Goal: Information Seeking & Learning: Learn about a topic

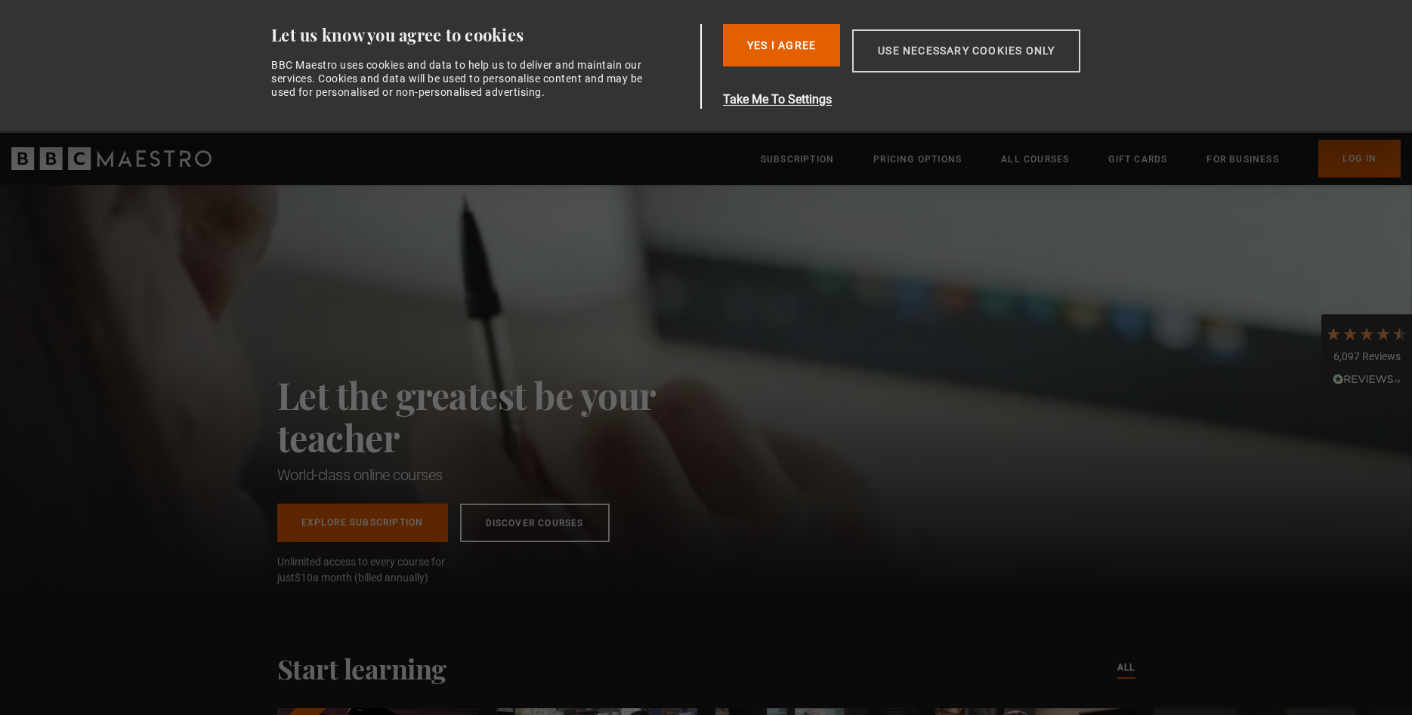
click at [920, 45] on button "Use necessary cookies only" at bounding box center [966, 50] width 228 height 43
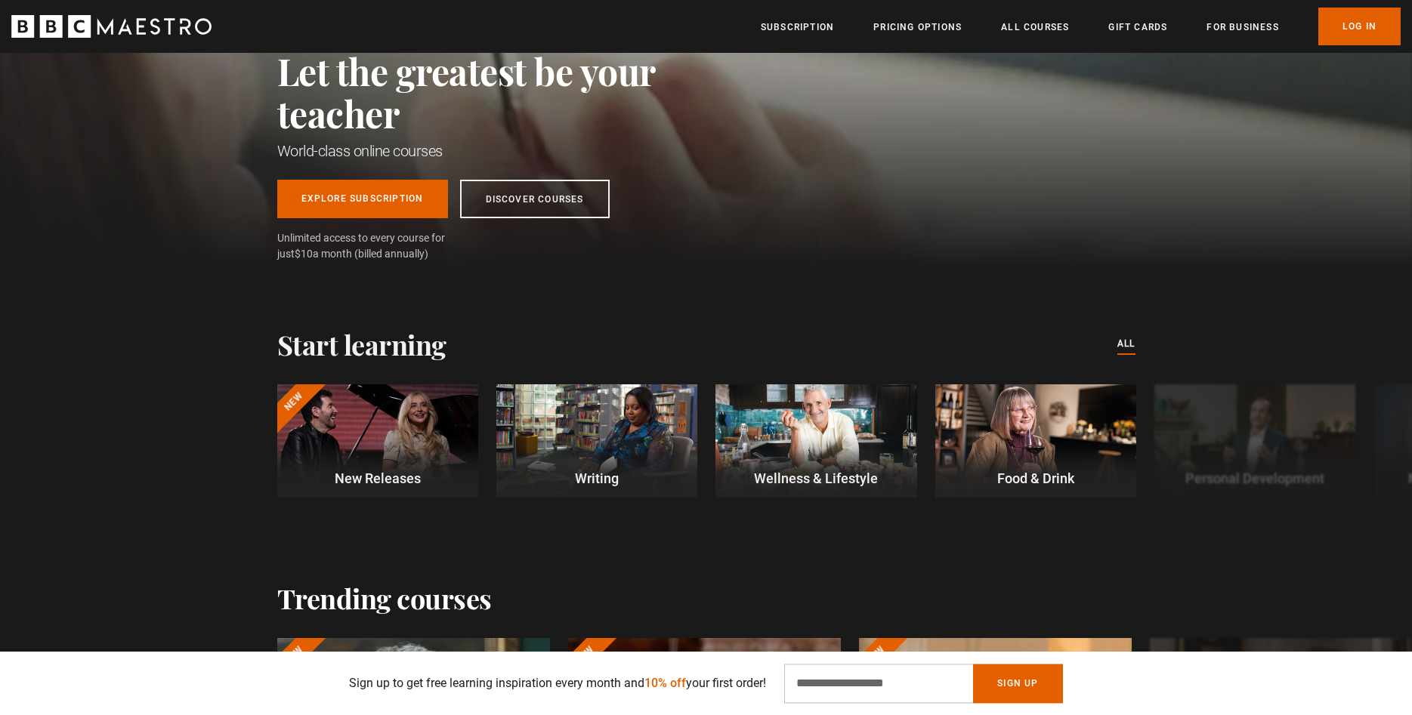
scroll to position [231, 0]
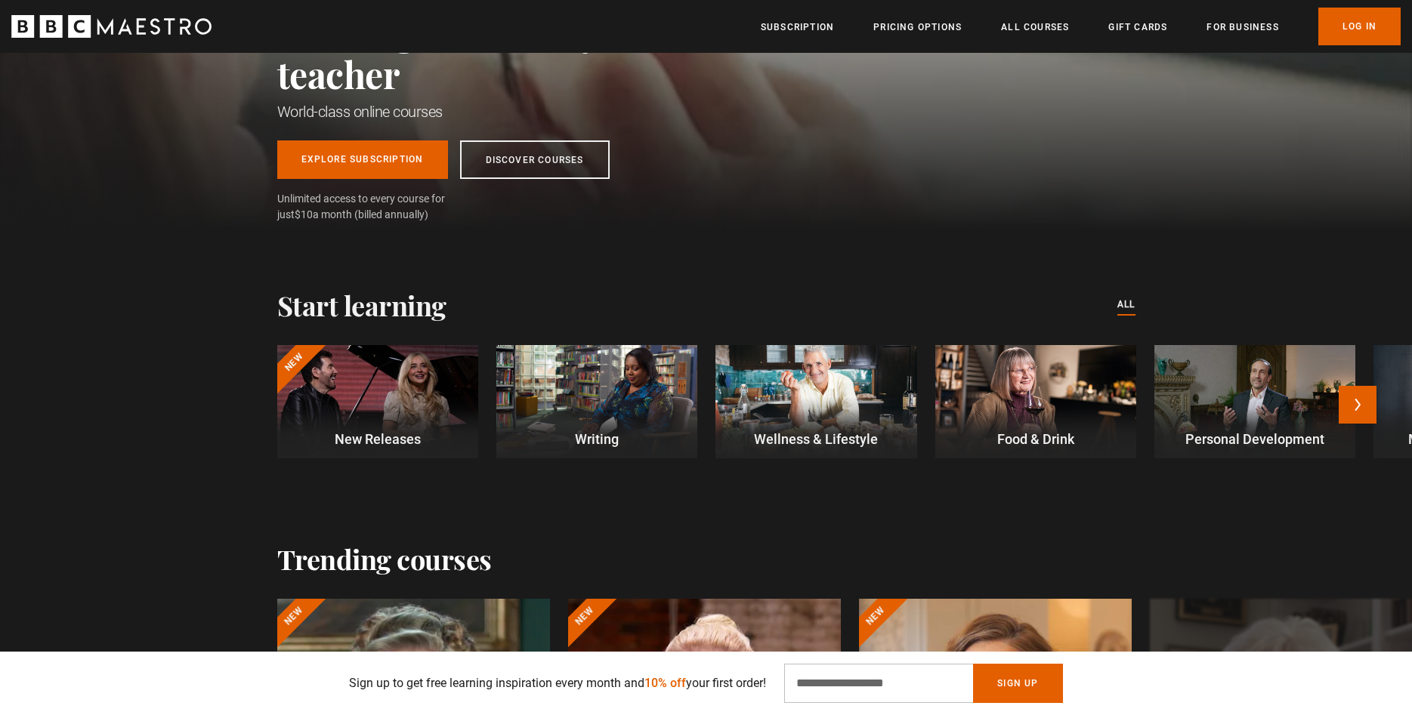
click at [604, 384] on div at bounding box center [596, 401] width 201 height 113
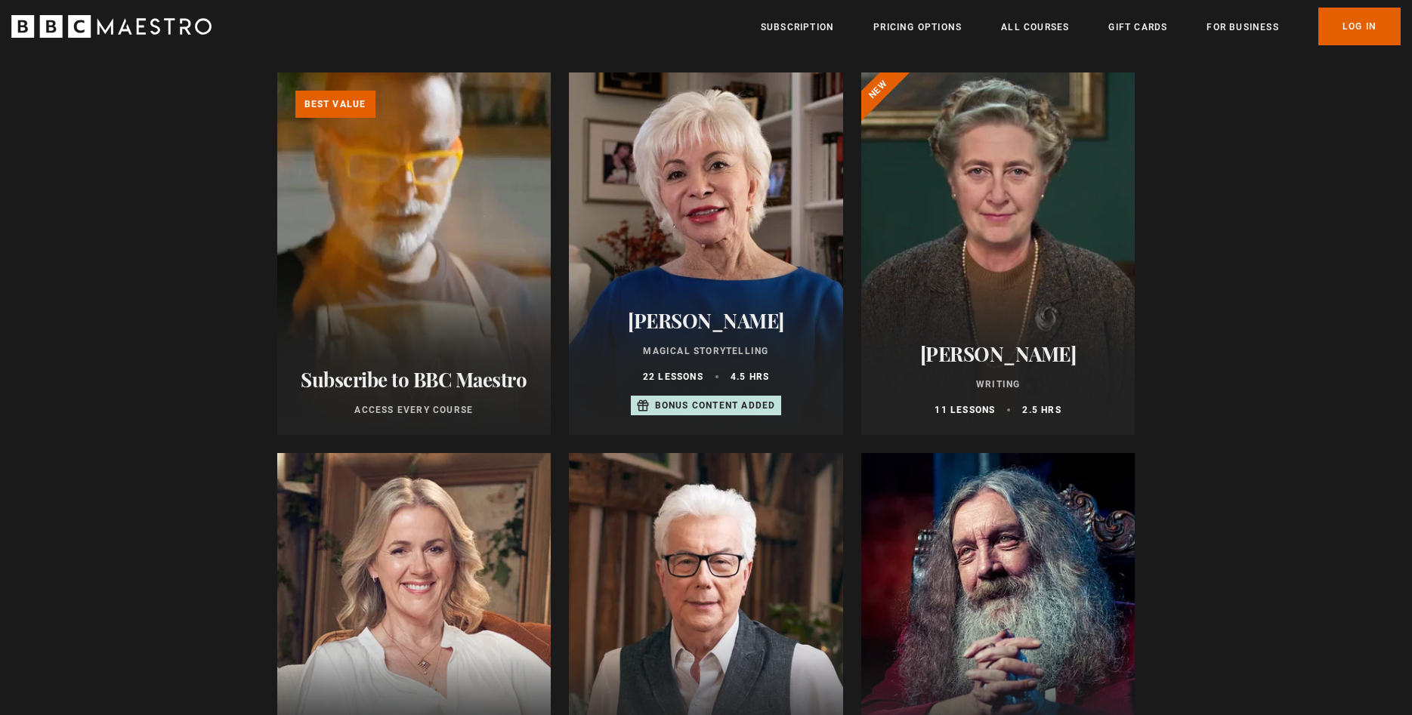
scroll to position [154, 0]
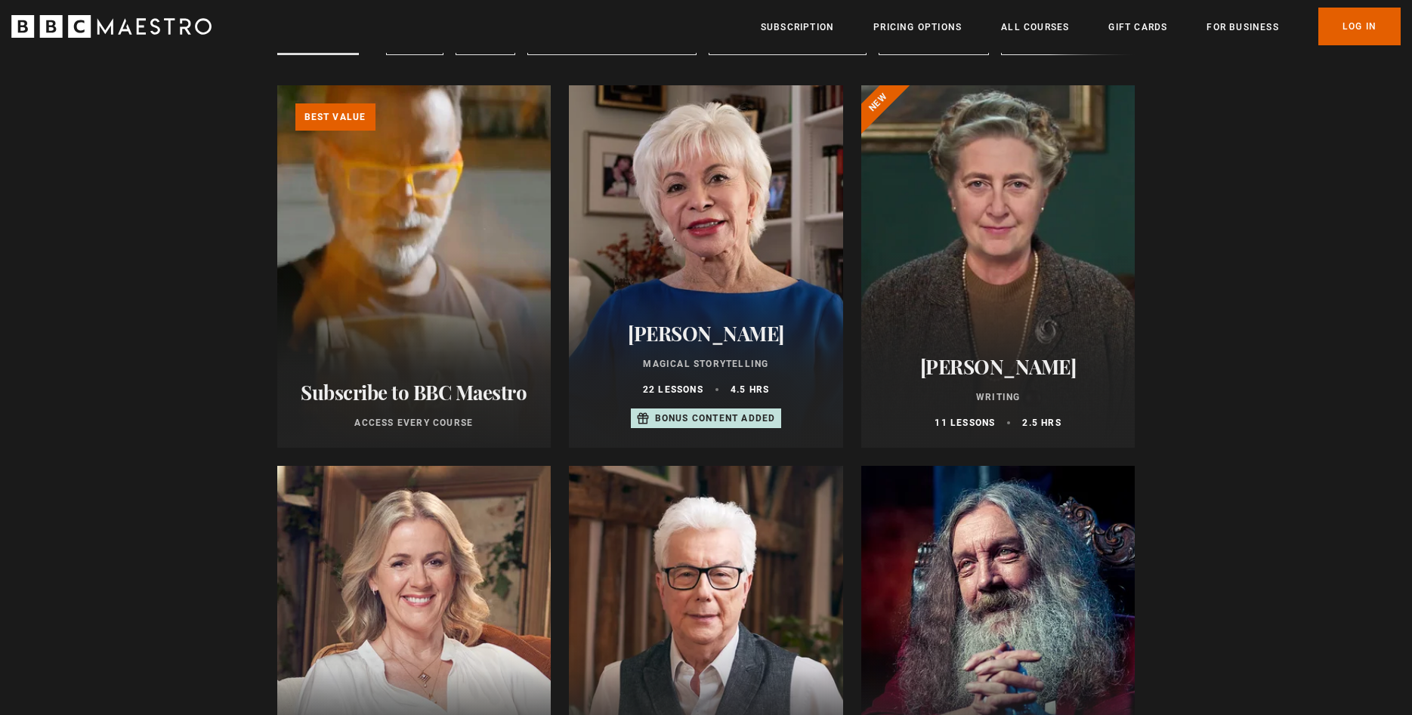
click at [1014, 300] on div at bounding box center [998, 266] width 274 height 363
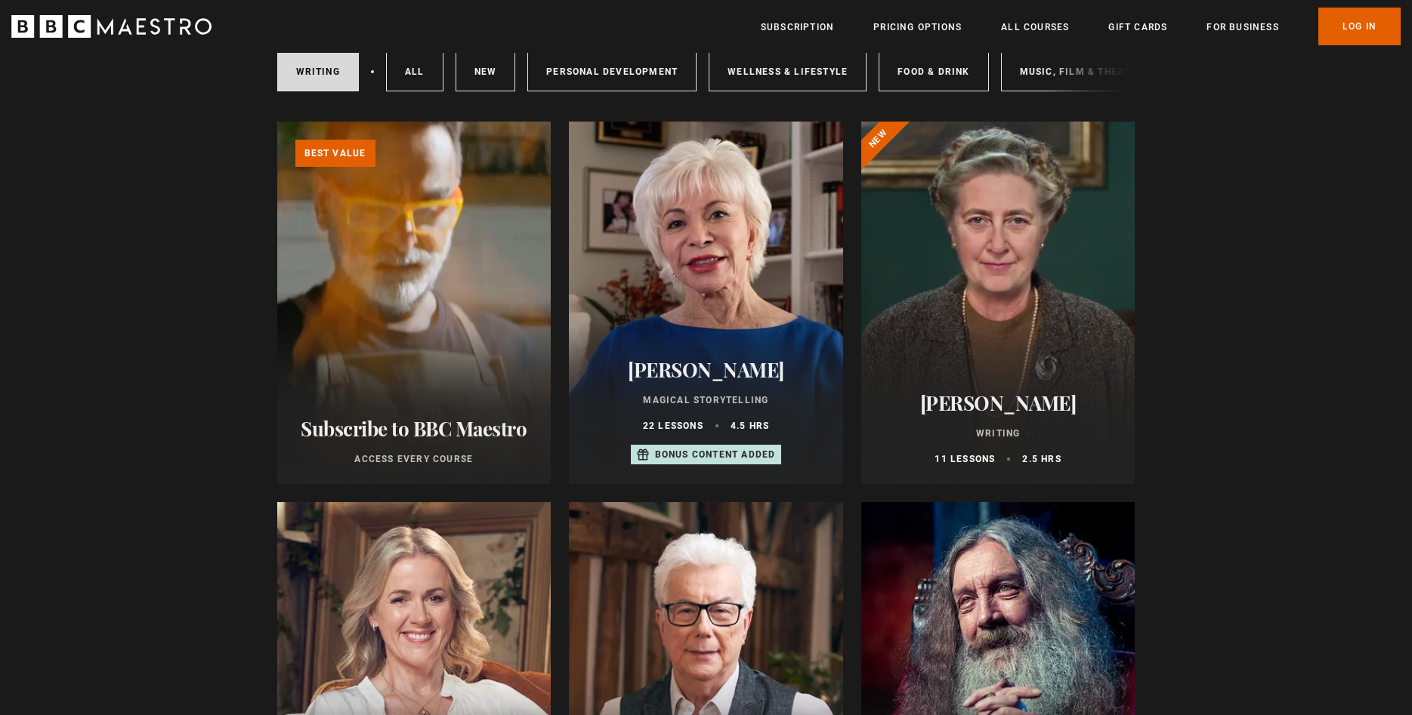
scroll to position [154, 0]
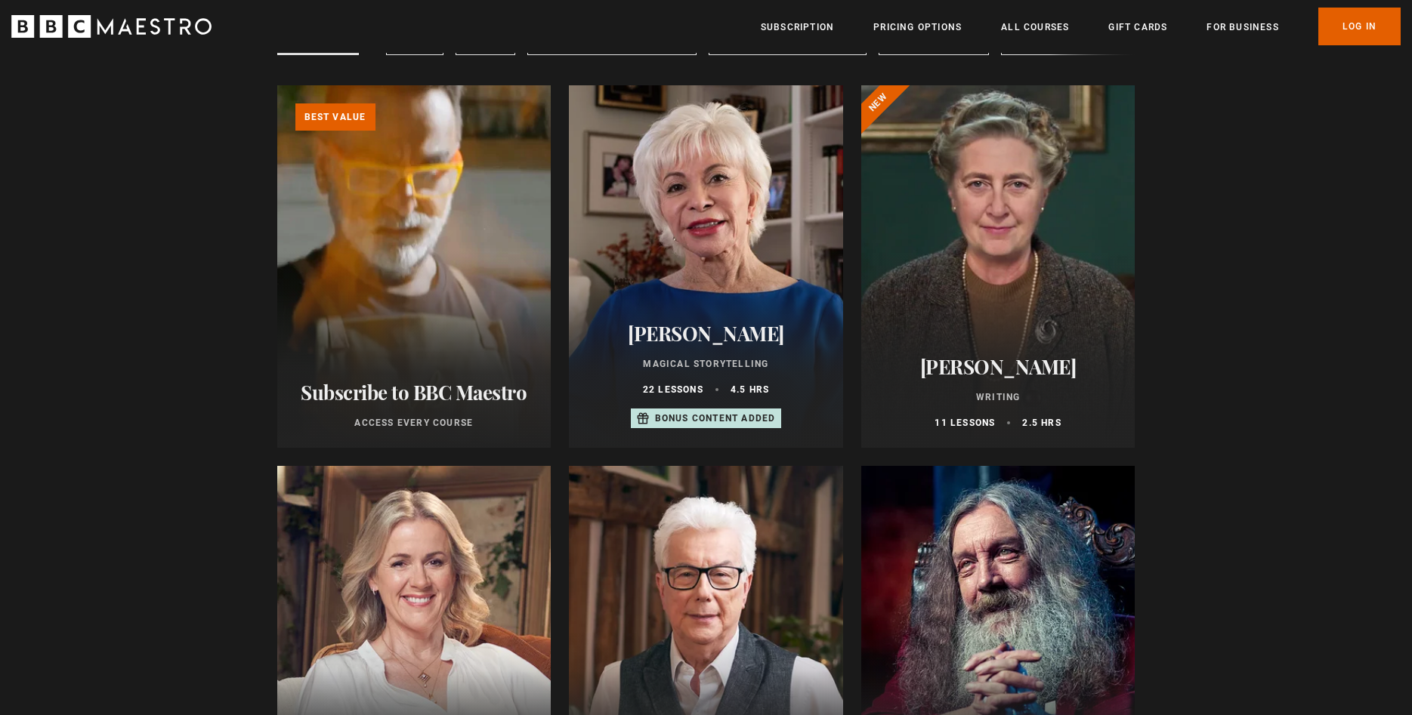
click at [715, 278] on div at bounding box center [706, 266] width 274 height 363
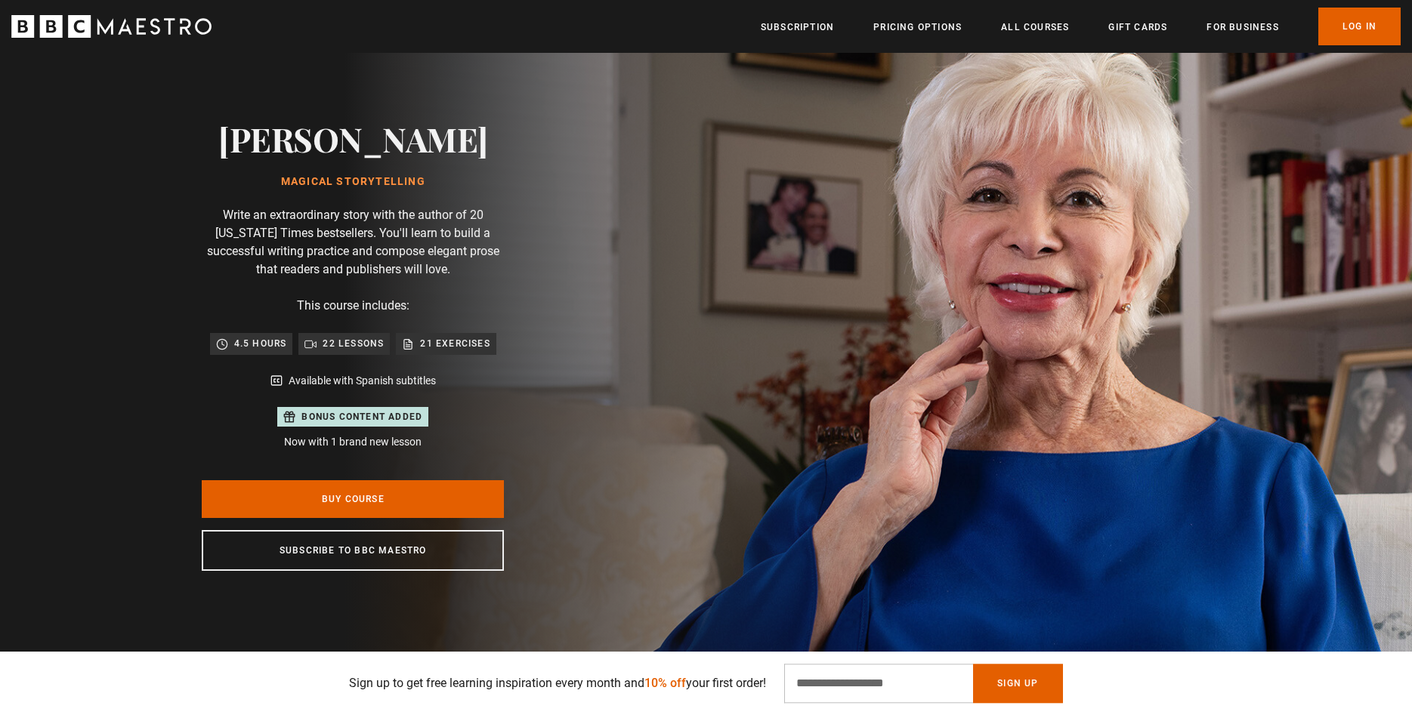
scroll to position [77, 0]
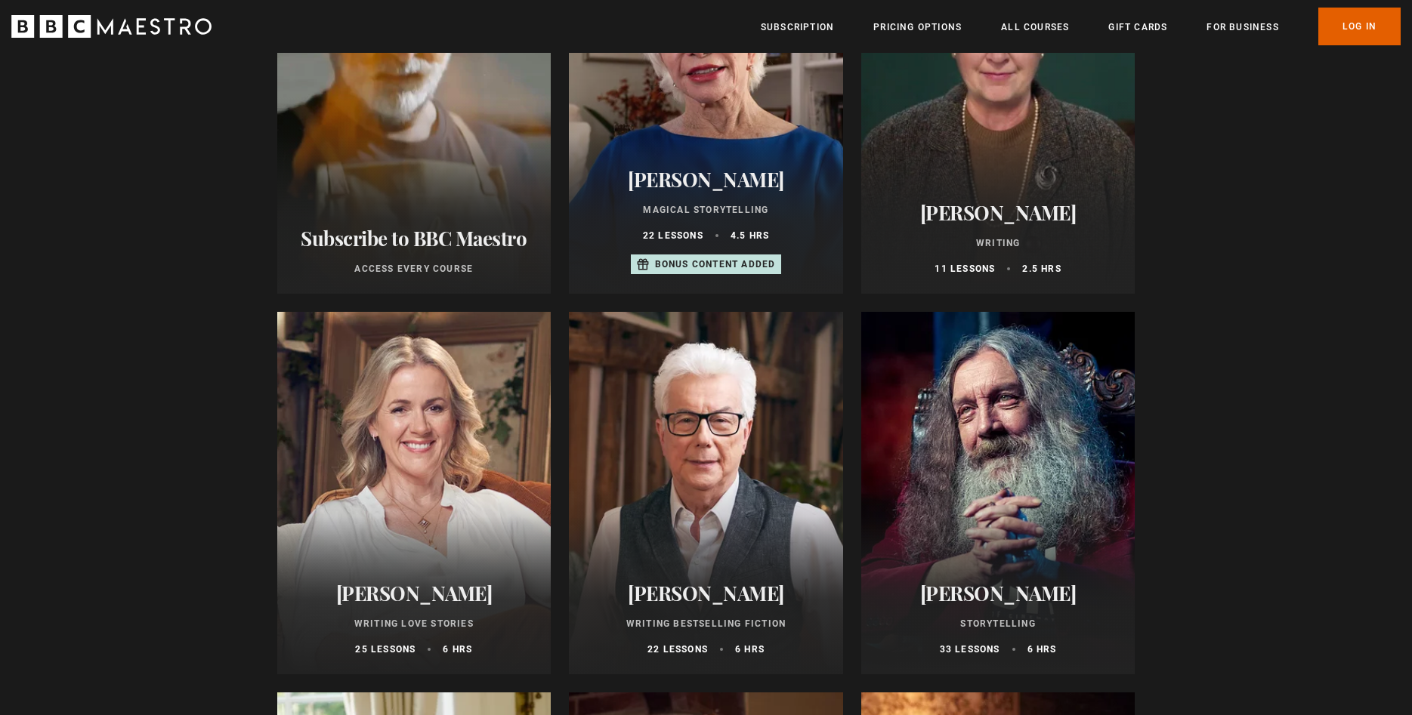
scroll to position [693, 0]
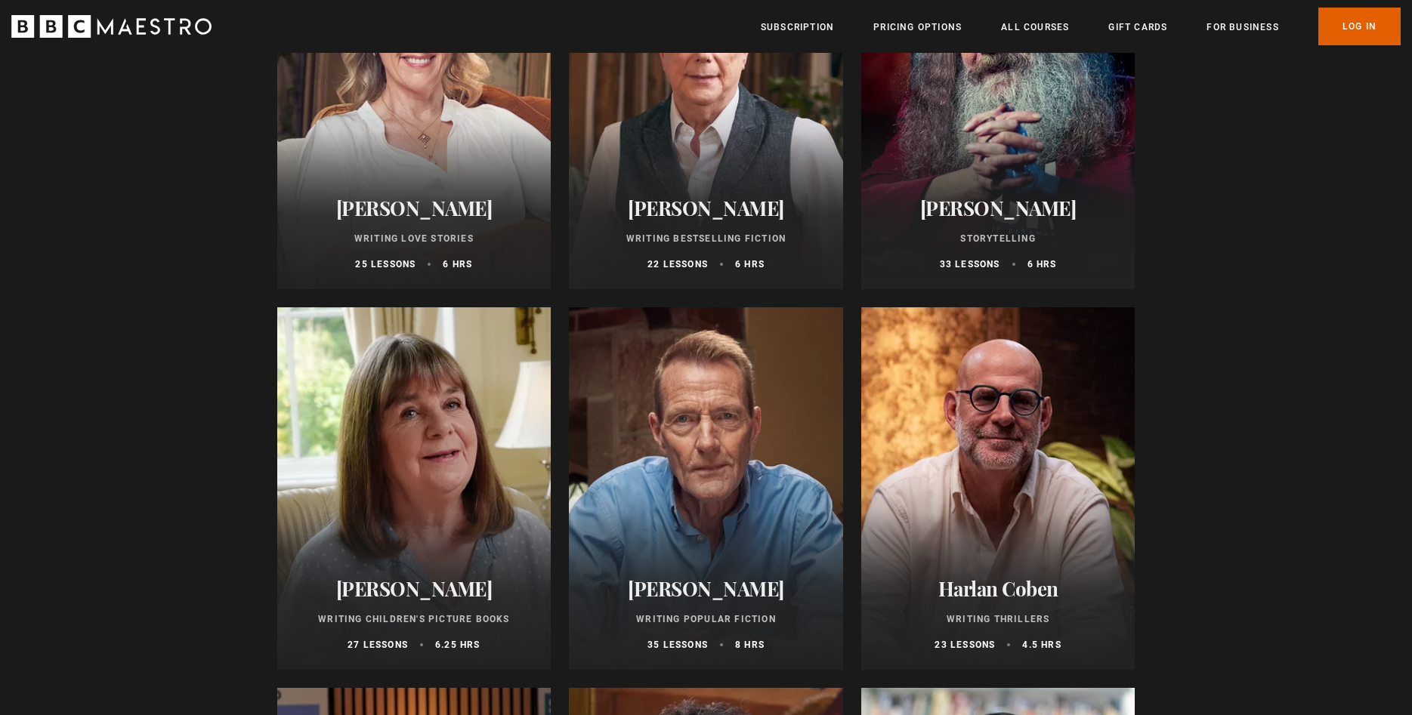
click at [1017, 412] on div at bounding box center [998, 488] width 274 height 363
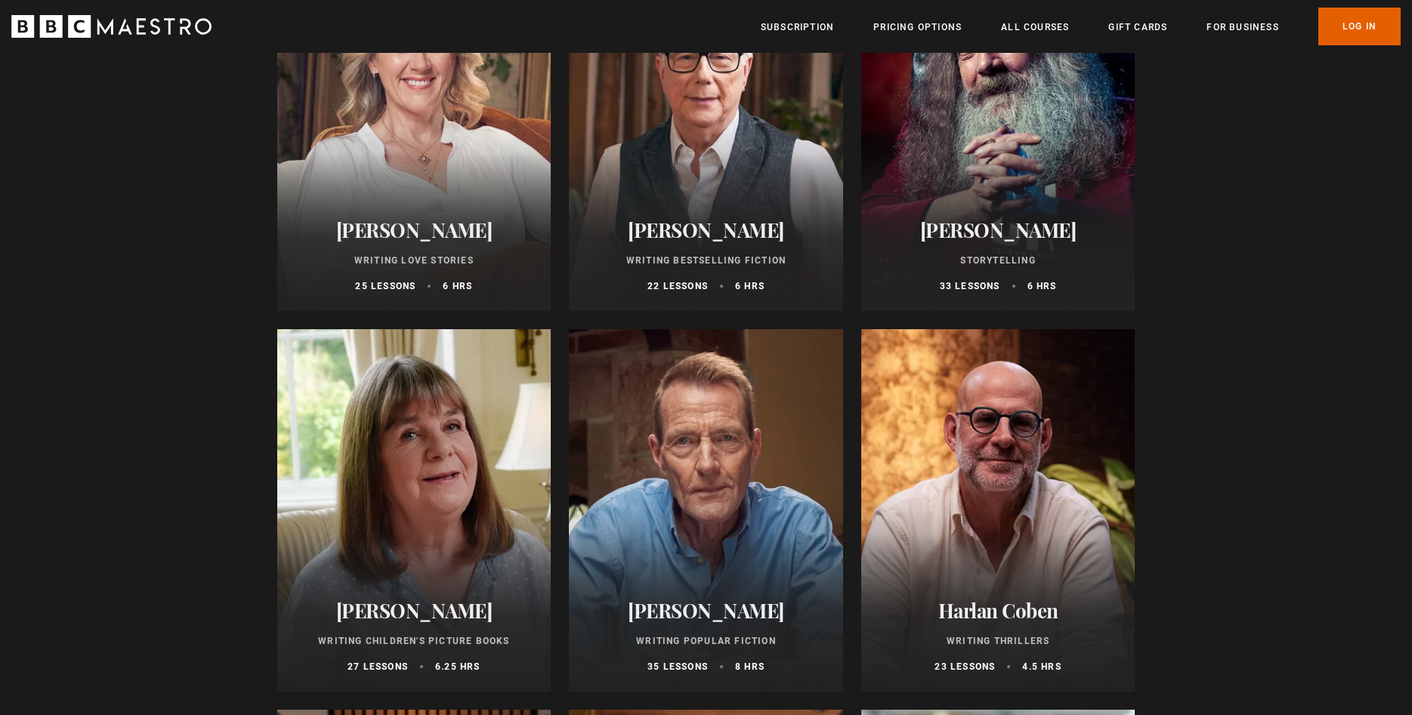
scroll to position [693, 0]
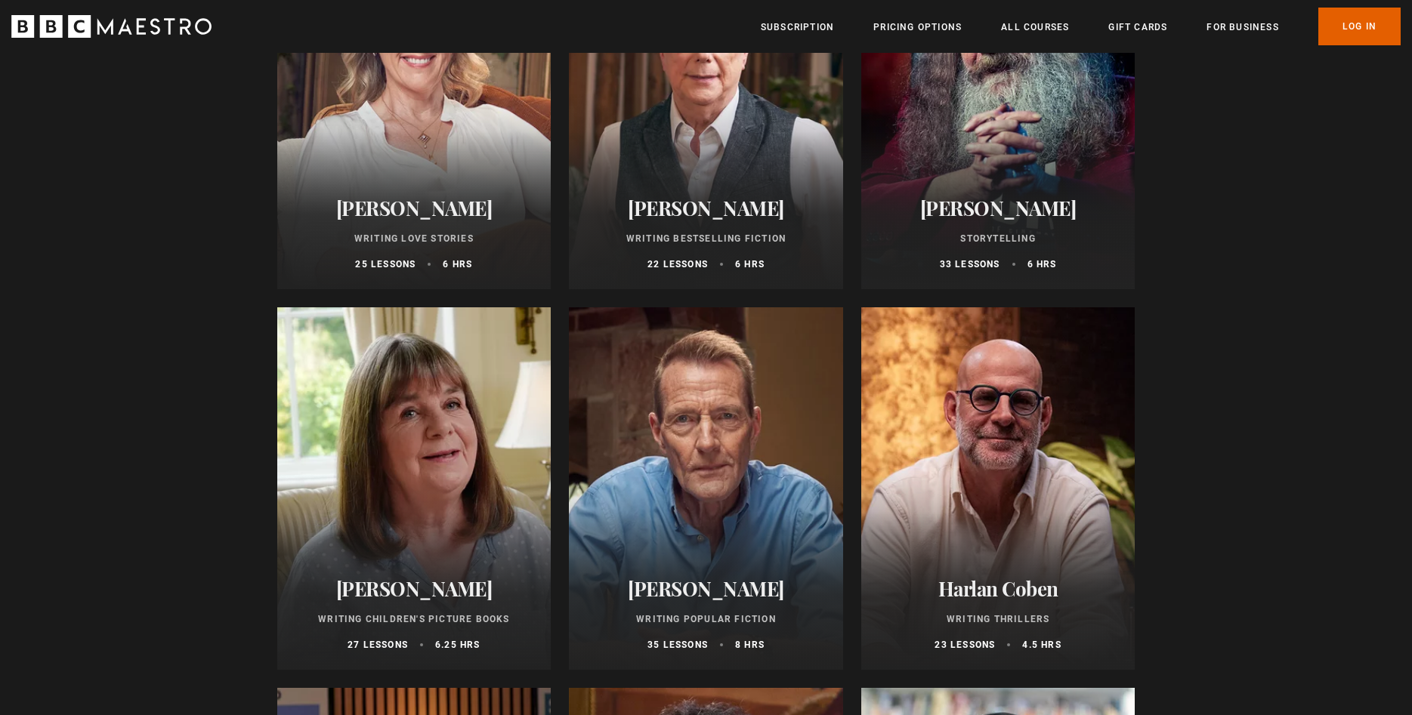
click at [716, 437] on div at bounding box center [706, 488] width 274 height 363
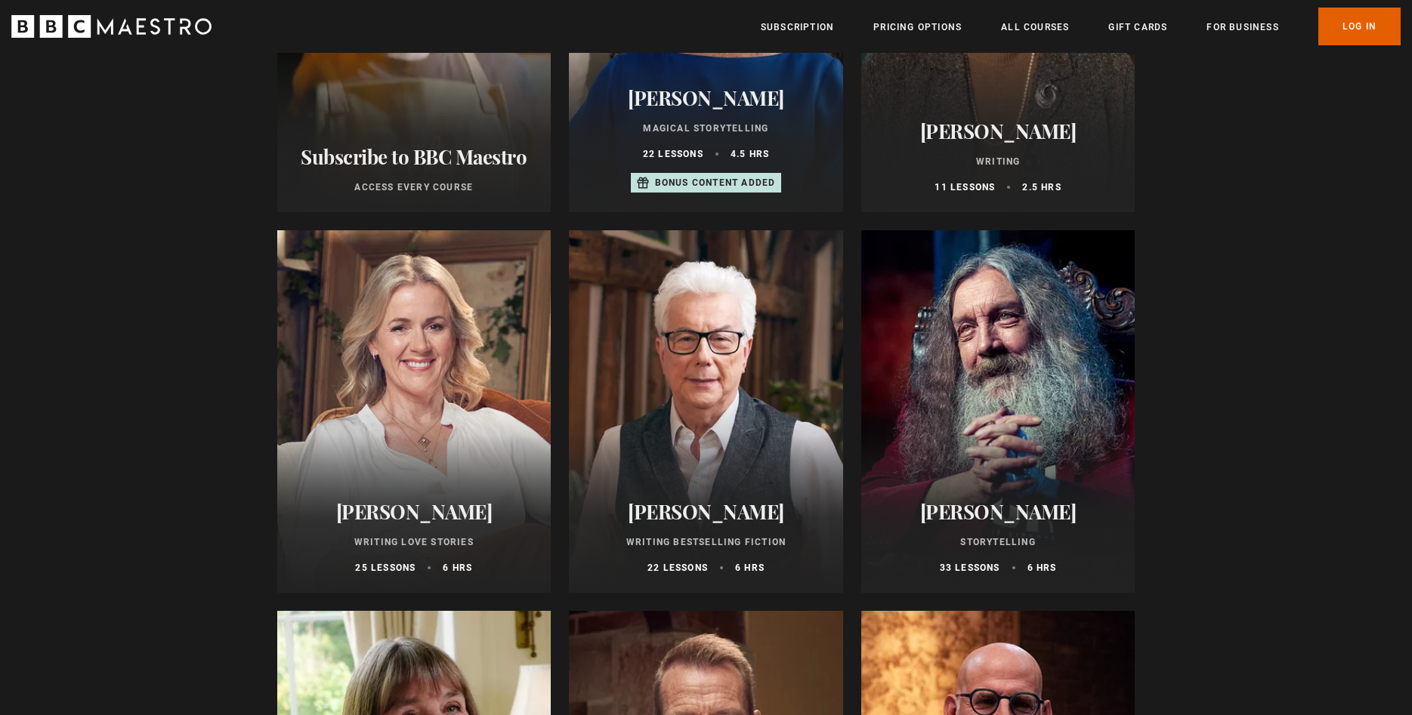
scroll to position [462, 0]
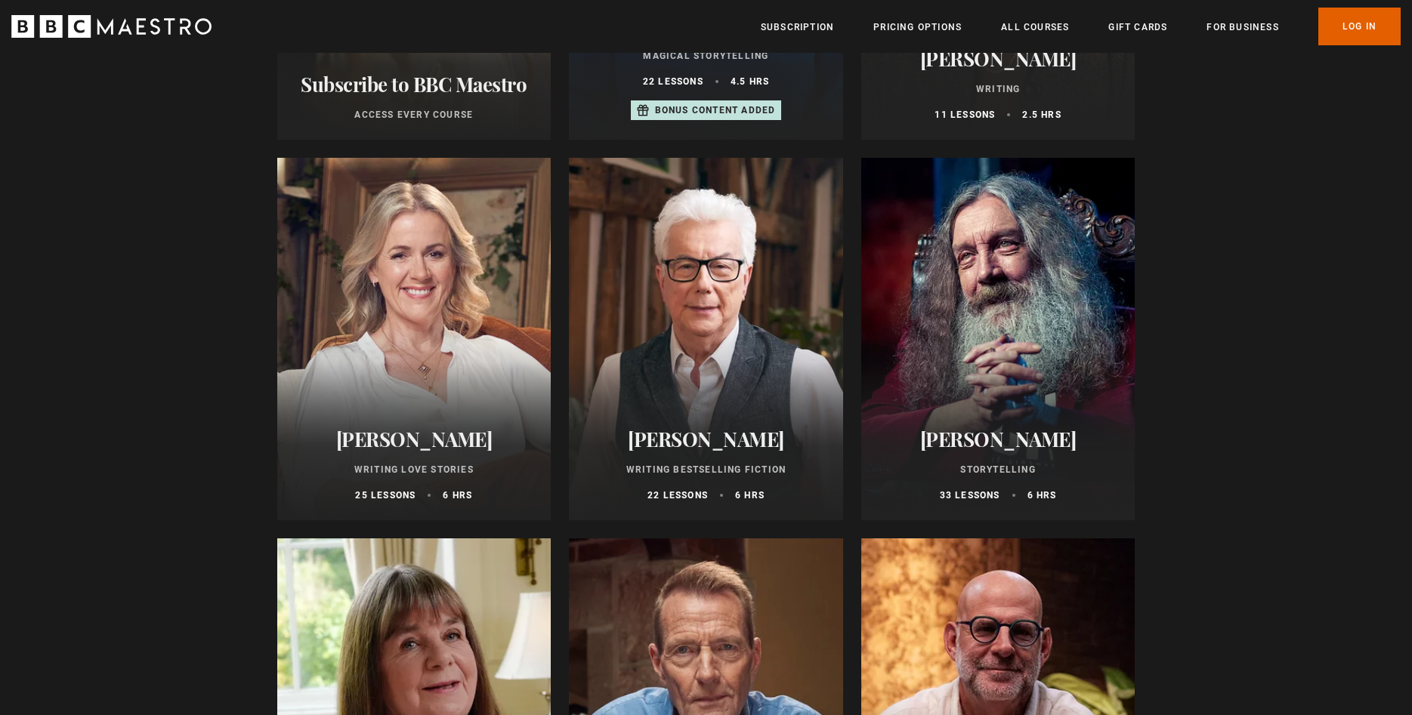
click at [1059, 285] on div at bounding box center [998, 339] width 274 height 363
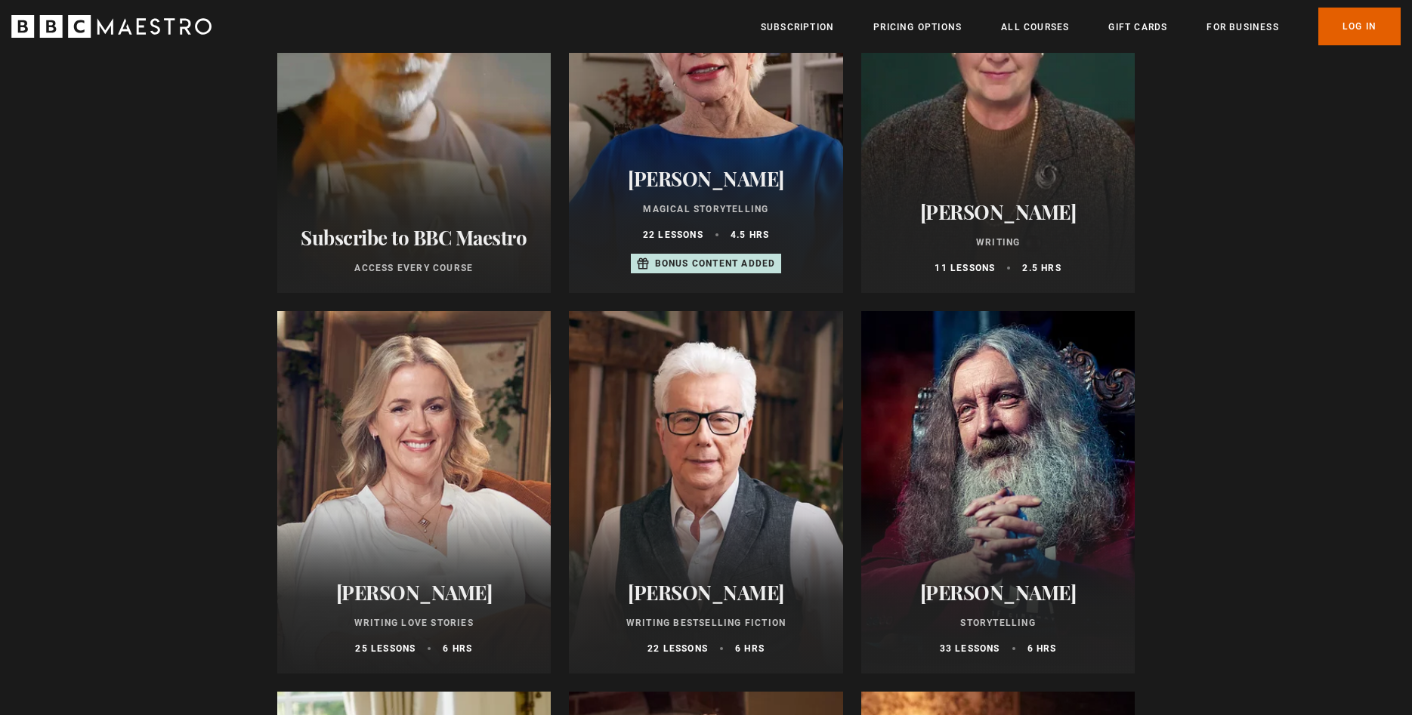
scroll to position [308, 0]
click at [421, 409] on div at bounding box center [414, 493] width 274 height 363
